Goal: Task Accomplishment & Management: Manage account settings

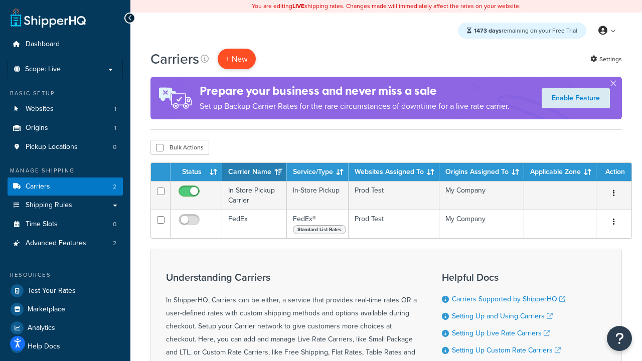
click at [237, 59] on button "+ New" at bounding box center [237, 59] width 38 height 21
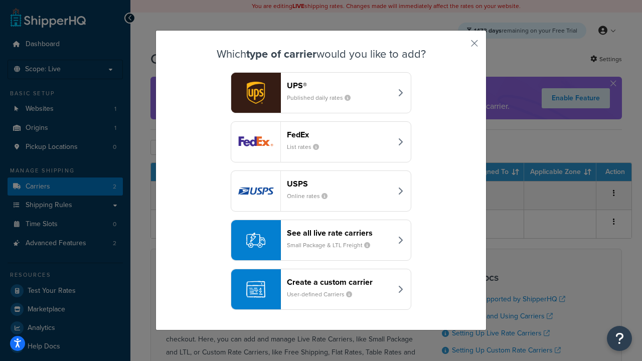
click at [321, 143] on div "FedEx List rates" at bounding box center [339, 142] width 105 height 24
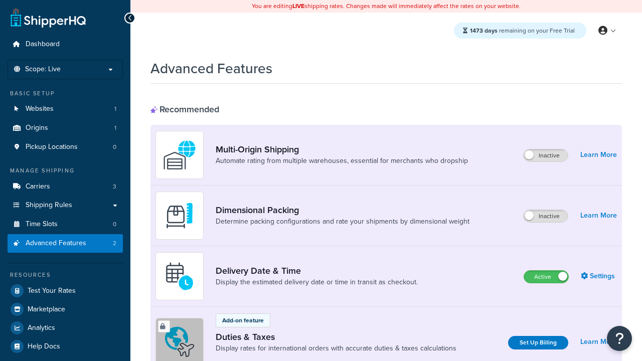
click at [547, 278] on label "Active" at bounding box center [547, 277] width 44 height 12
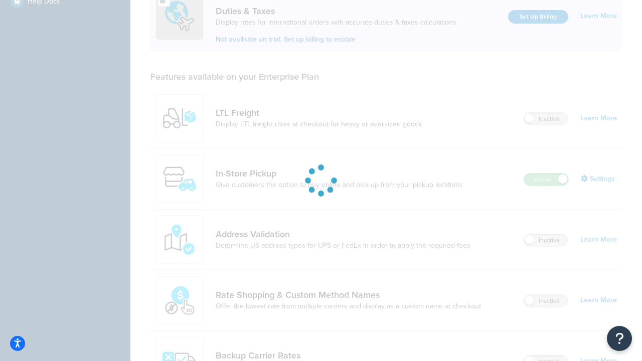
scroll to position [307, 0]
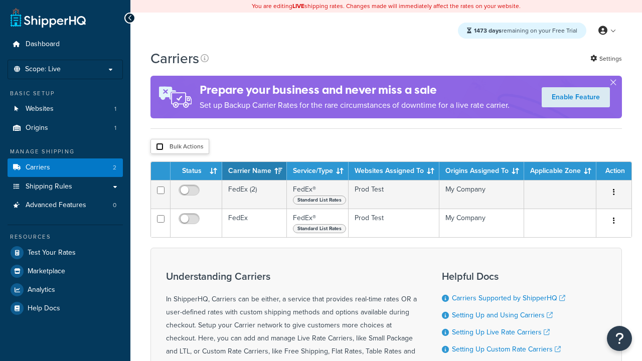
click at [160, 148] on input "checkbox" at bounding box center [160, 147] width 8 height 8
checkbox input "true"
click at [0, 0] on button "Delete" at bounding box center [0, 0] width 0 height 0
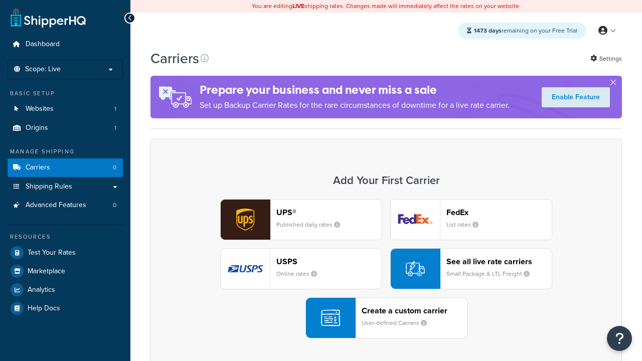
click at [386, 270] on div "UPS® Published daily rates FedEx List rates USPS Online rates See all live rate…" at bounding box center [386, 269] width 451 height 140
click at [499, 213] on header "FedEx" at bounding box center [499, 213] width 105 height 10
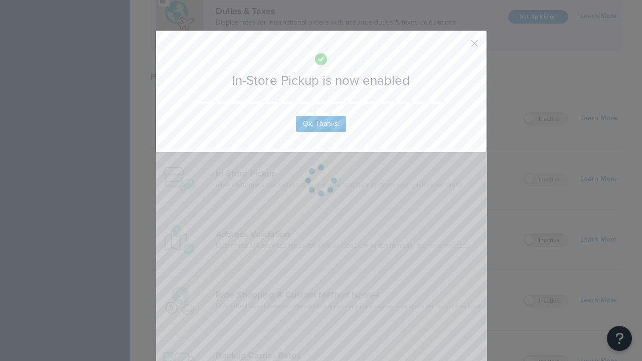
click at [460, 47] on button "button" at bounding box center [460, 47] width 3 height 3
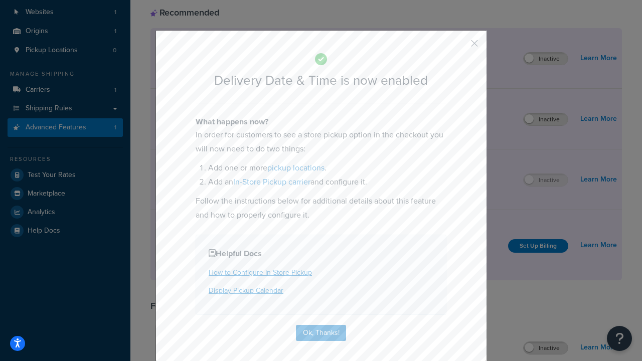
click at [460, 47] on button "button" at bounding box center [460, 47] width 3 height 3
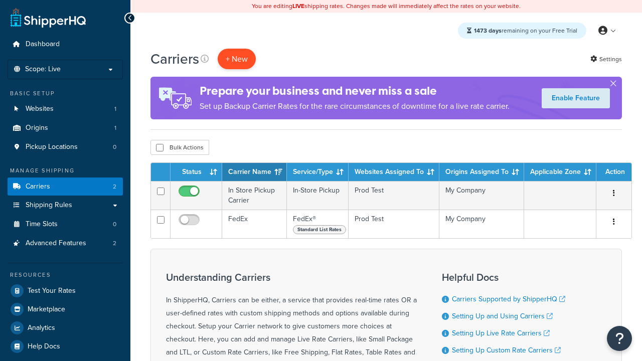
click at [237, 59] on button "+ New" at bounding box center [237, 59] width 38 height 21
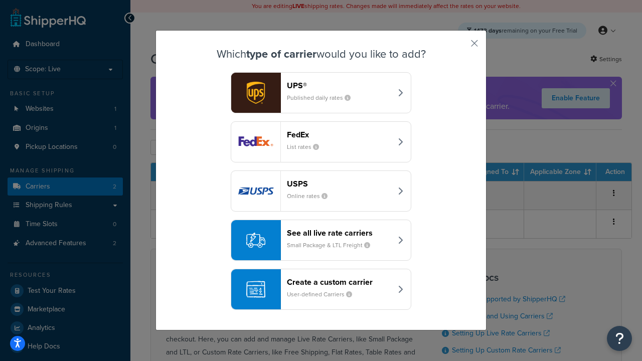
click at [321, 290] on div "Create a custom carrier User-defined Carriers" at bounding box center [339, 290] width 105 height 24
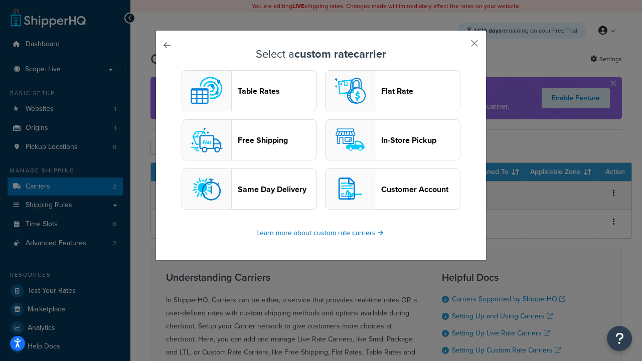
click at [393, 141] on header "In-Store Pickup" at bounding box center [420, 141] width 79 height 10
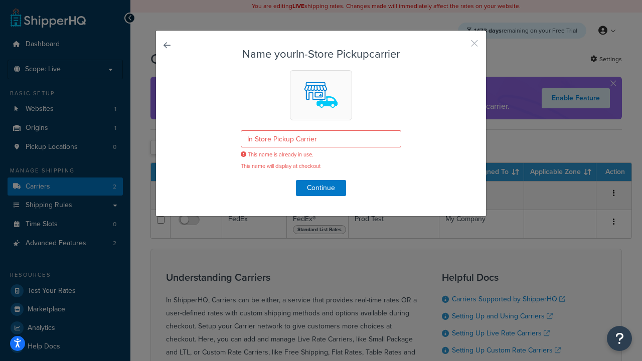
click at [460, 47] on button "button" at bounding box center [460, 47] width 3 height 3
click at [160, 149] on input "checkbox" at bounding box center [160, 148] width 8 height 8
checkbox input "true"
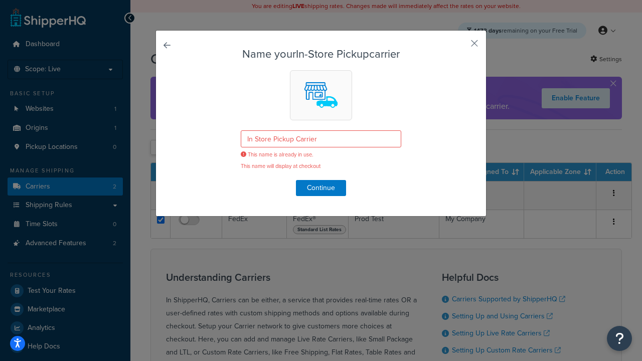
click at [0, 0] on button "Delete" at bounding box center [0, 0] width 0 height 0
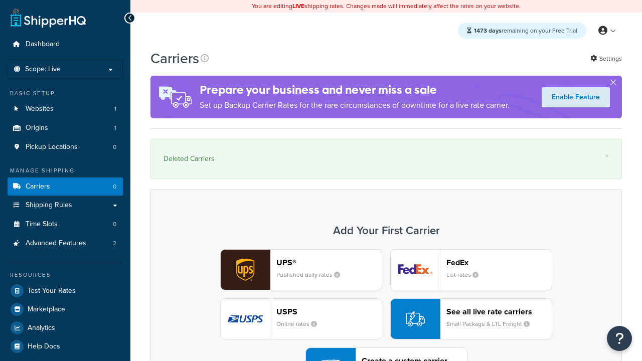
click at [386, 292] on div "UPS® Published daily rates FedEx List rates USPS Online rates See all live rate…" at bounding box center [386, 319] width 451 height 140
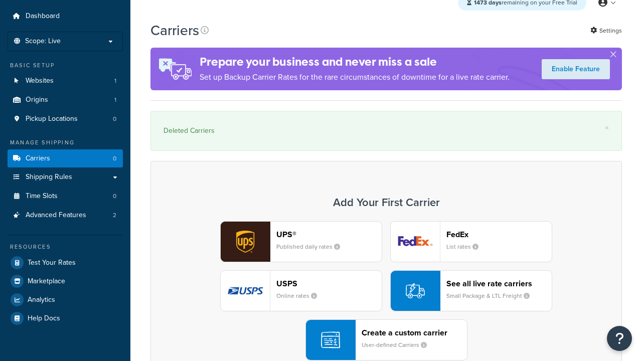
click at [386, 341] on div "Create a custom carrier User-defined Carriers" at bounding box center [414, 340] width 105 height 24
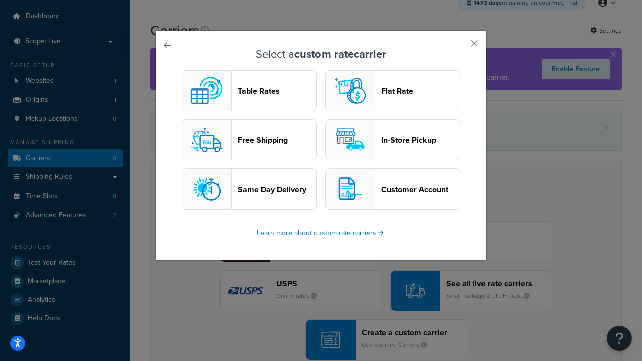
click at [393, 141] on header "In-Store Pickup" at bounding box center [420, 141] width 79 height 10
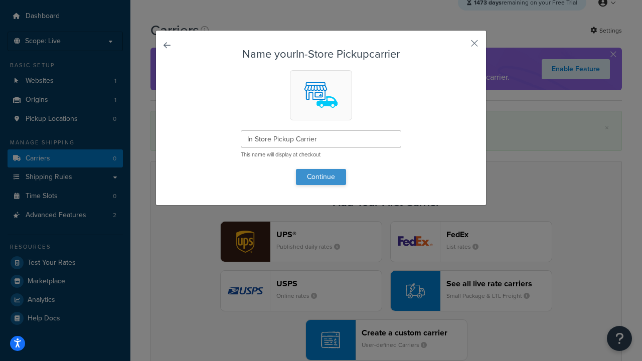
type input "In Store Pickup Carrier"
click at [321, 177] on button "Continue" at bounding box center [321, 177] width 50 height 16
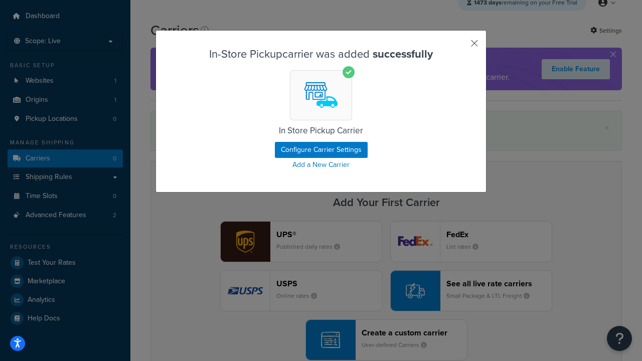
click at [460, 47] on button "button" at bounding box center [460, 47] width 3 height 3
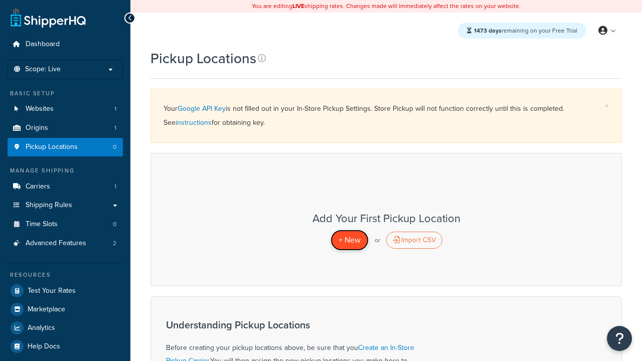
click at [349, 240] on span "+ New" at bounding box center [350, 240] width 22 height 12
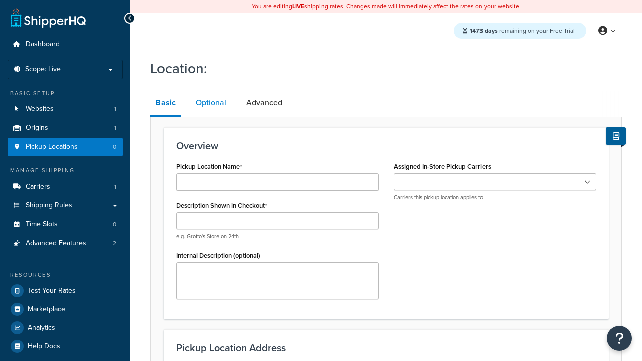
click at [210, 103] on link "Optional" at bounding box center [211, 103] width 41 height 24
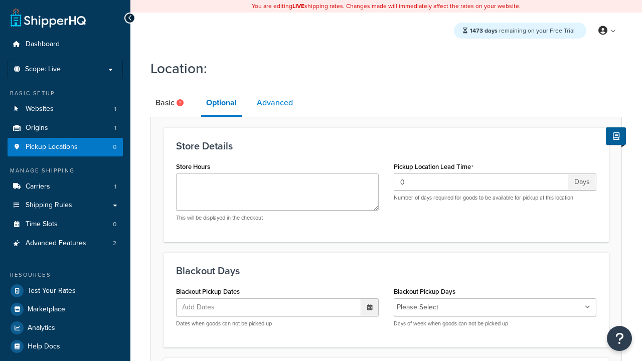
click at [276, 103] on link "Advanced" at bounding box center [275, 103] width 46 height 24
